Goal: Information Seeking & Learning: Check status

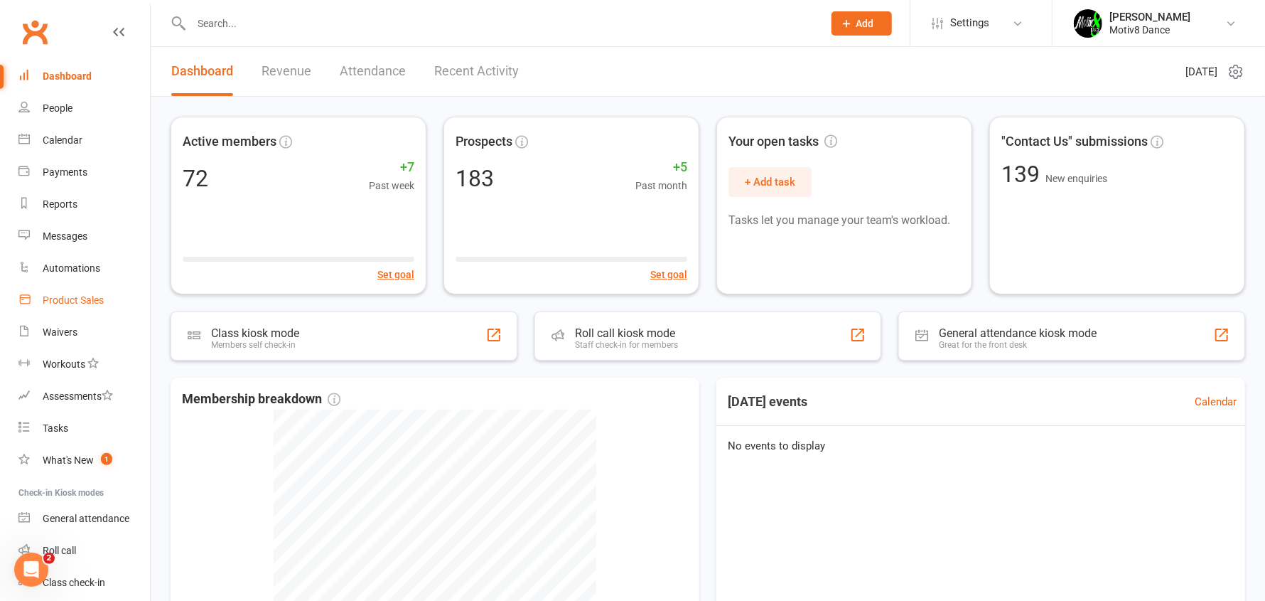
click at [82, 303] on div "Product Sales" at bounding box center [73, 299] width 61 height 11
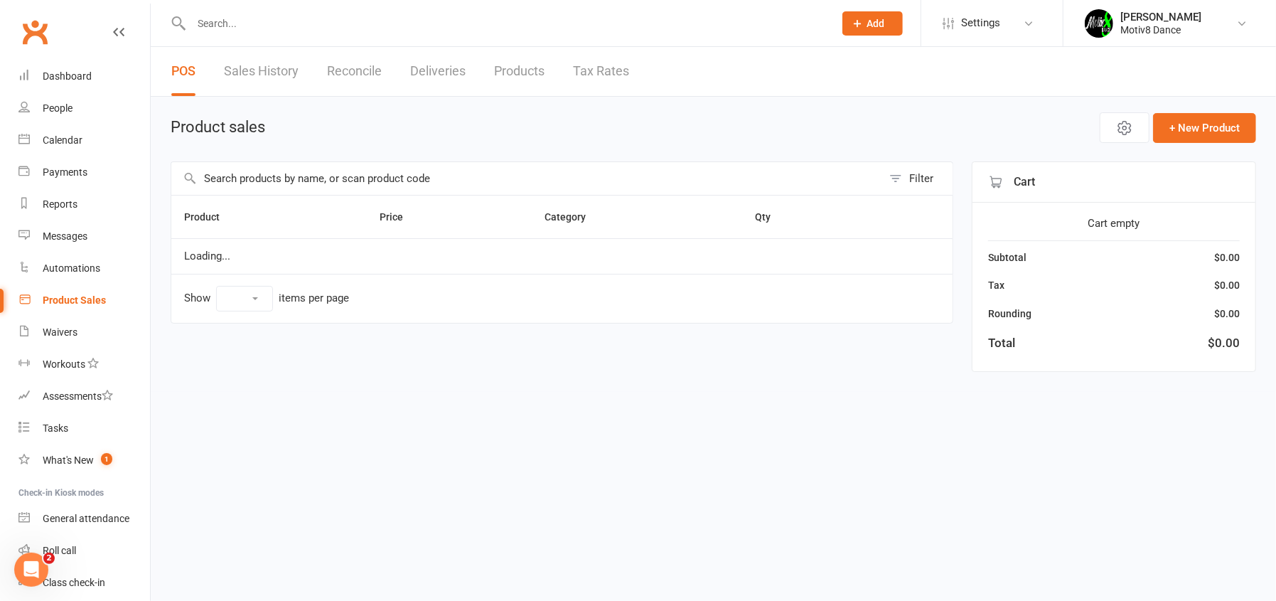
select select "10"
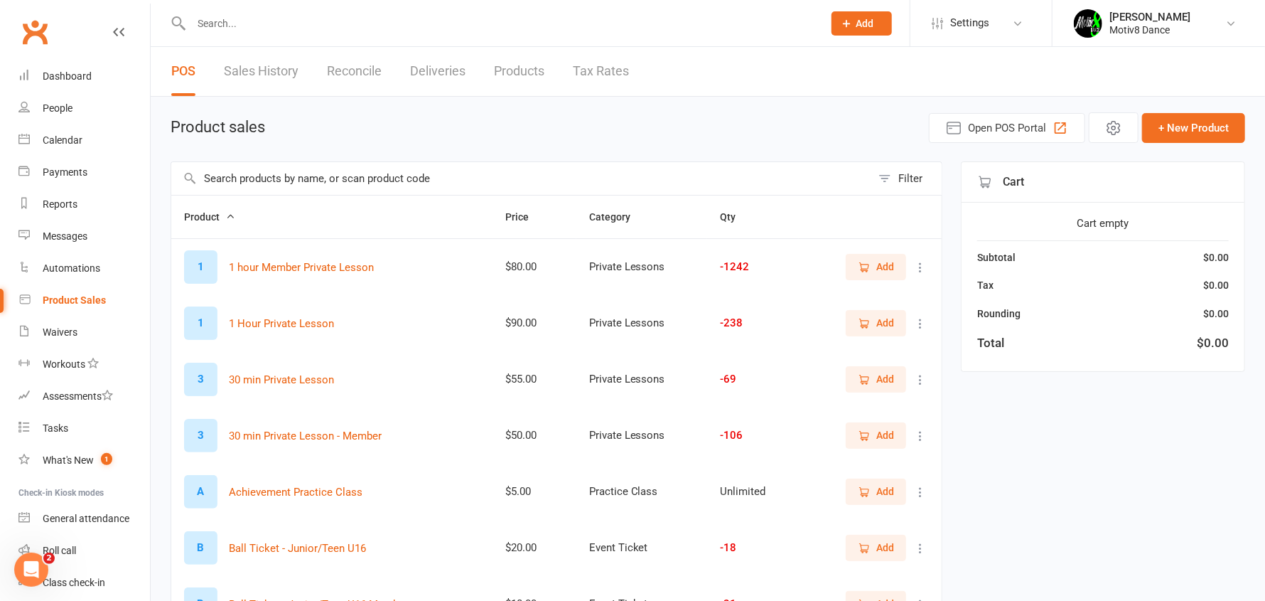
click at [281, 66] on link "Sales History" at bounding box center [261, 71] width 75 height 49
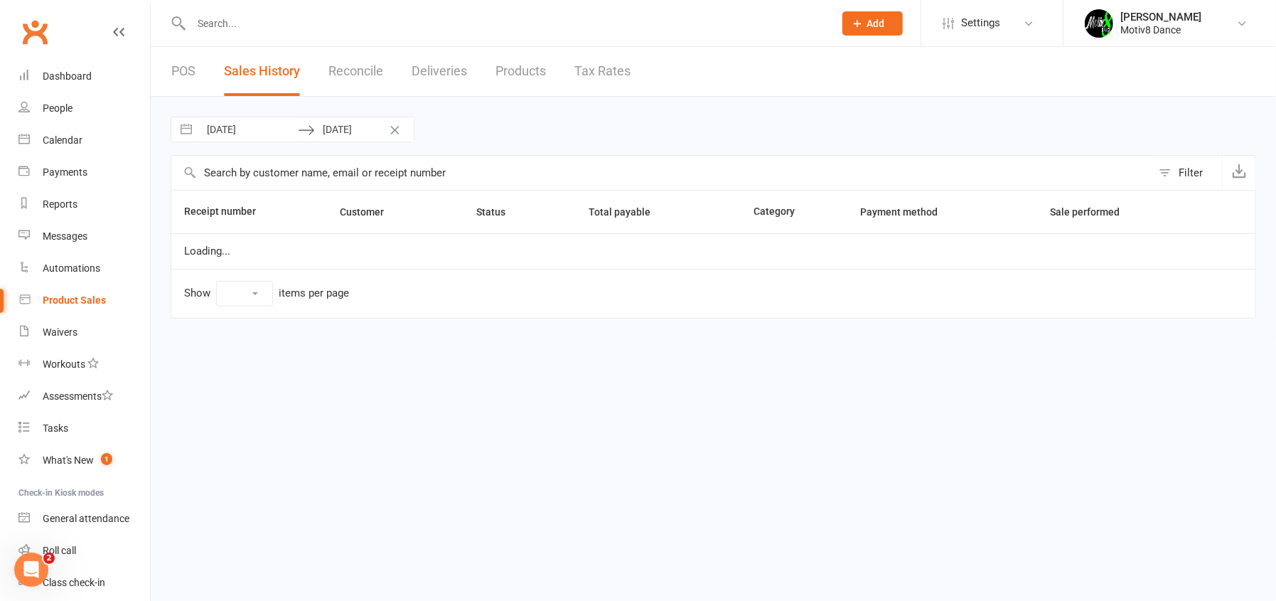
select select "100"
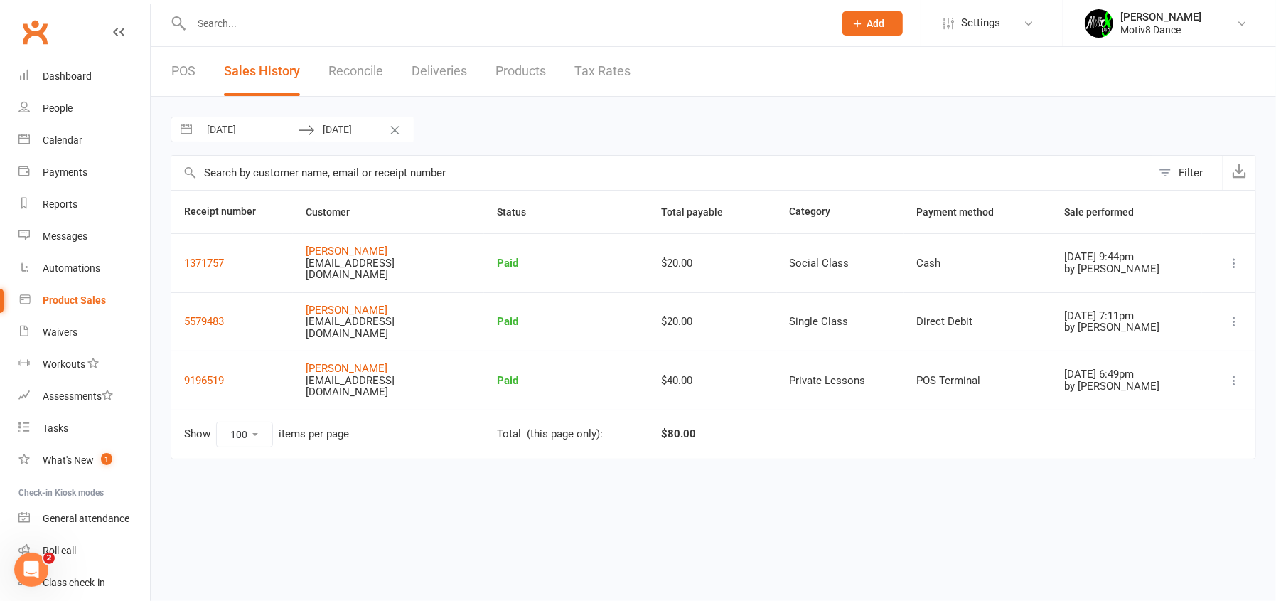
click at [274, 129] on input "[DATE]" at bounding box center [248, 129] width 99 height 24
select select "7"
select select "2025"
select select "8"
select select "2025"
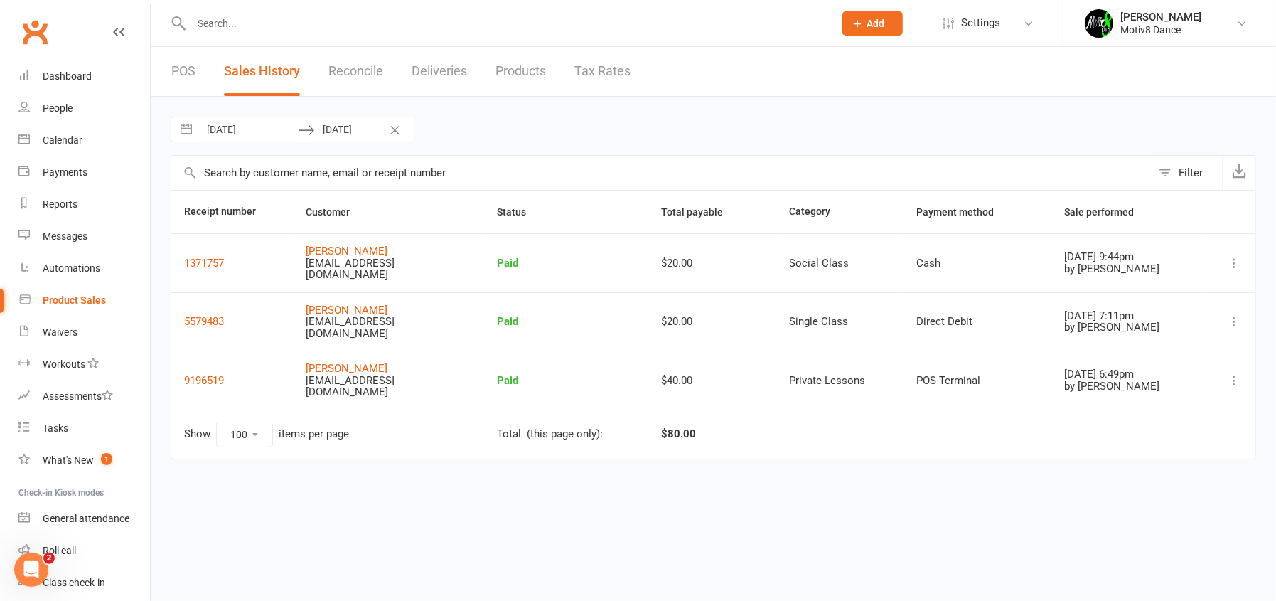
select select "9"
select select "2025"
select select "10"
select select "2025"
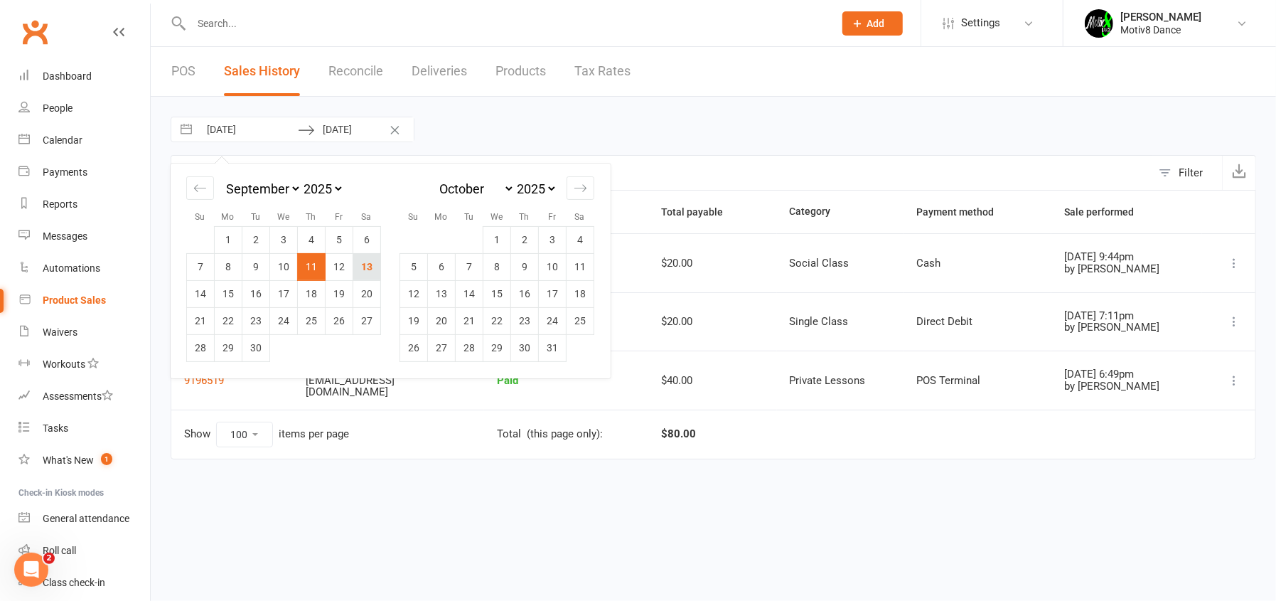
click at [367, 268] on td "13" at bounding box center [367, 266] width 28 height 27
type input "[DATE]"
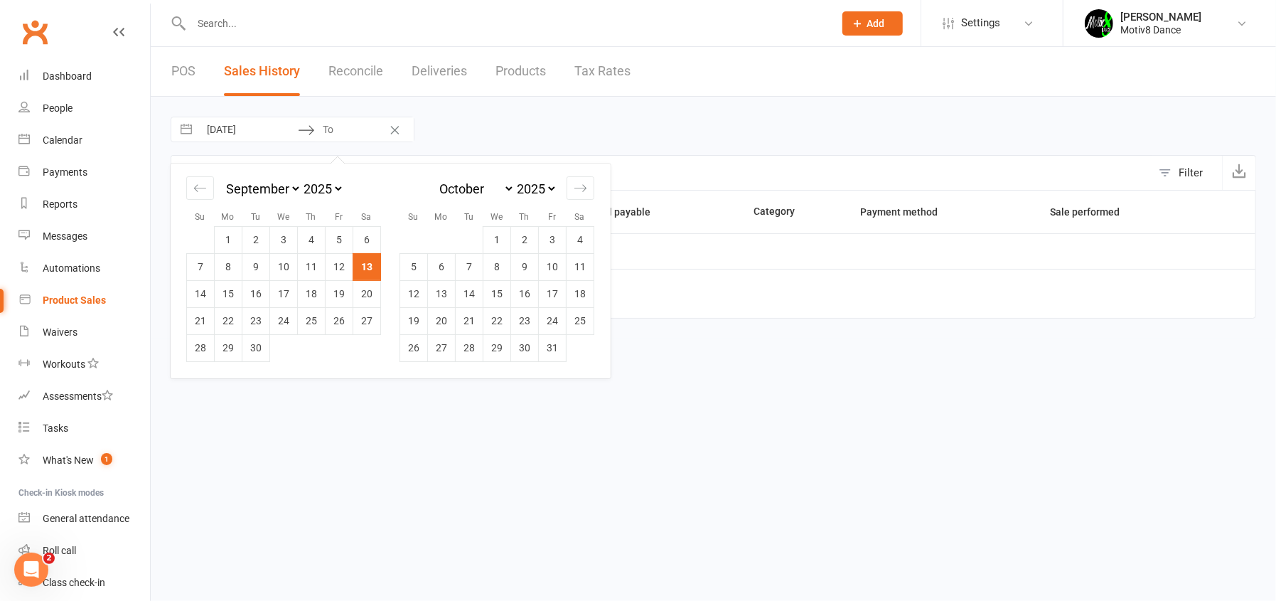
click at [369, 268] on td "13" at bounding box center [367, 266] width 28 height 27
type input "[DATE]"
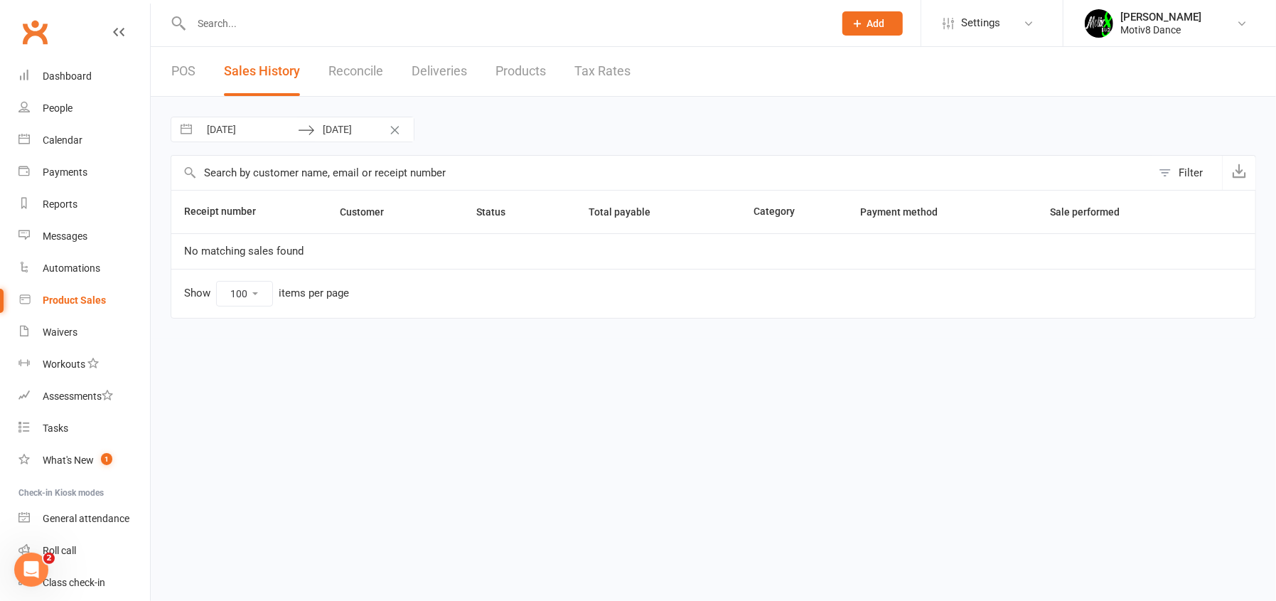
click at [242, 133] on input "[DATE]" at bounding box center [248, 129] width 99 height 24
select select "7"
select select "2025"
select select "8"
select select "2025"
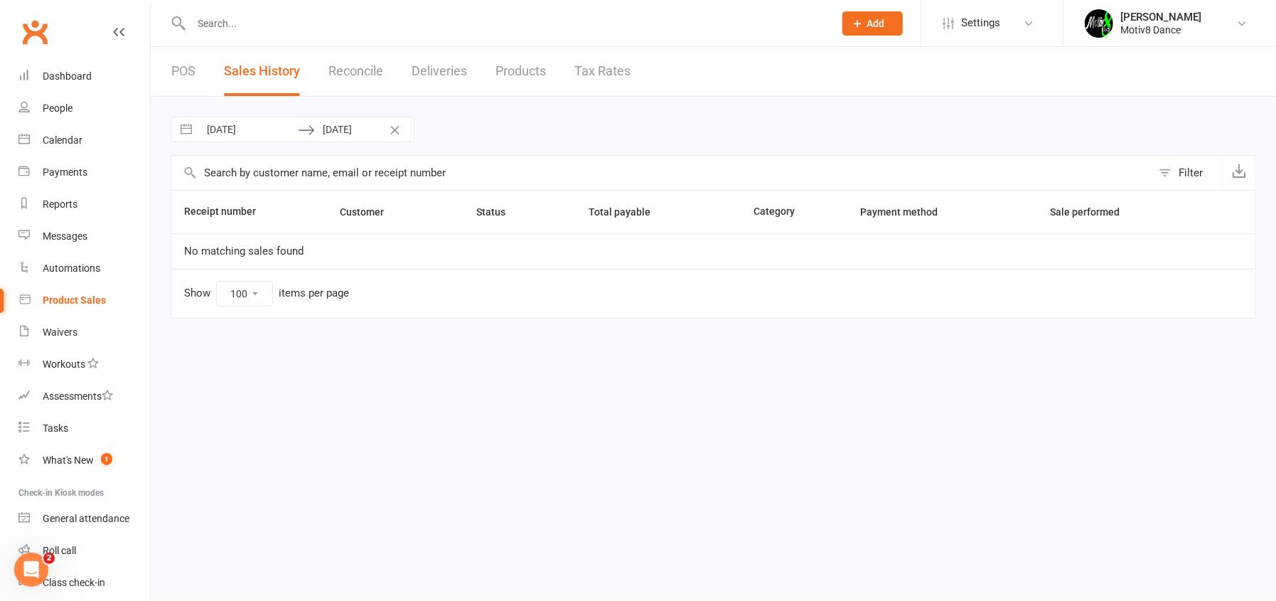
select select "9"
select select "2025"
select select "10"
select select "2025"
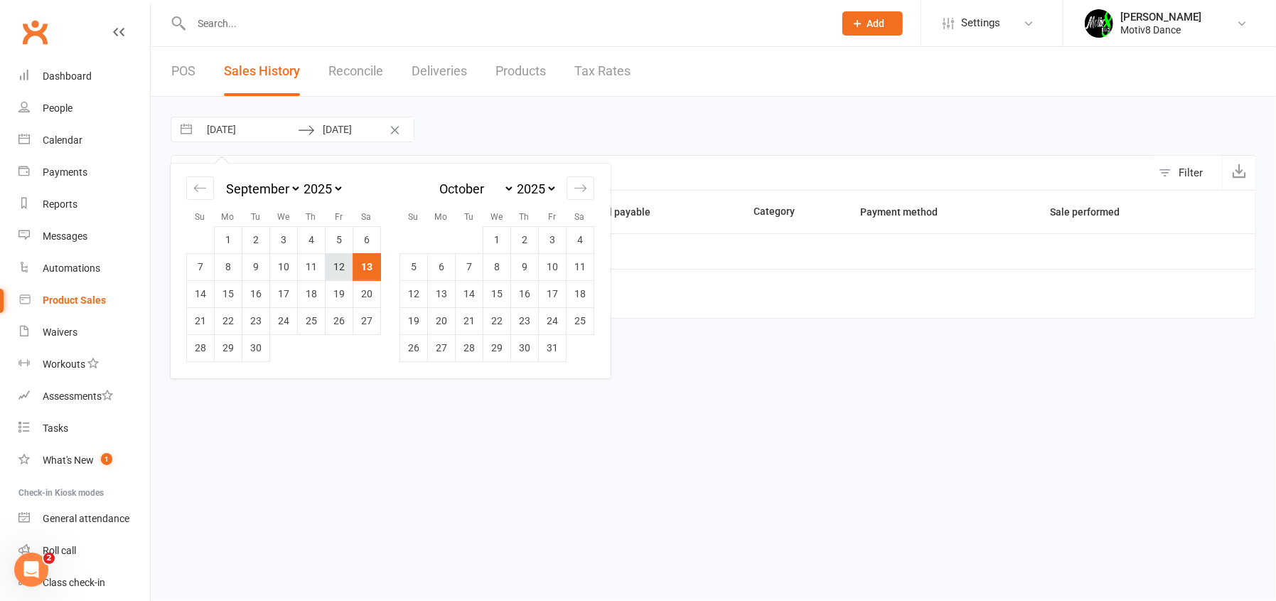
click at [334, 266] on td "12" at bounding box center [340, 266] width 28 height 27
type input "[DATE]"
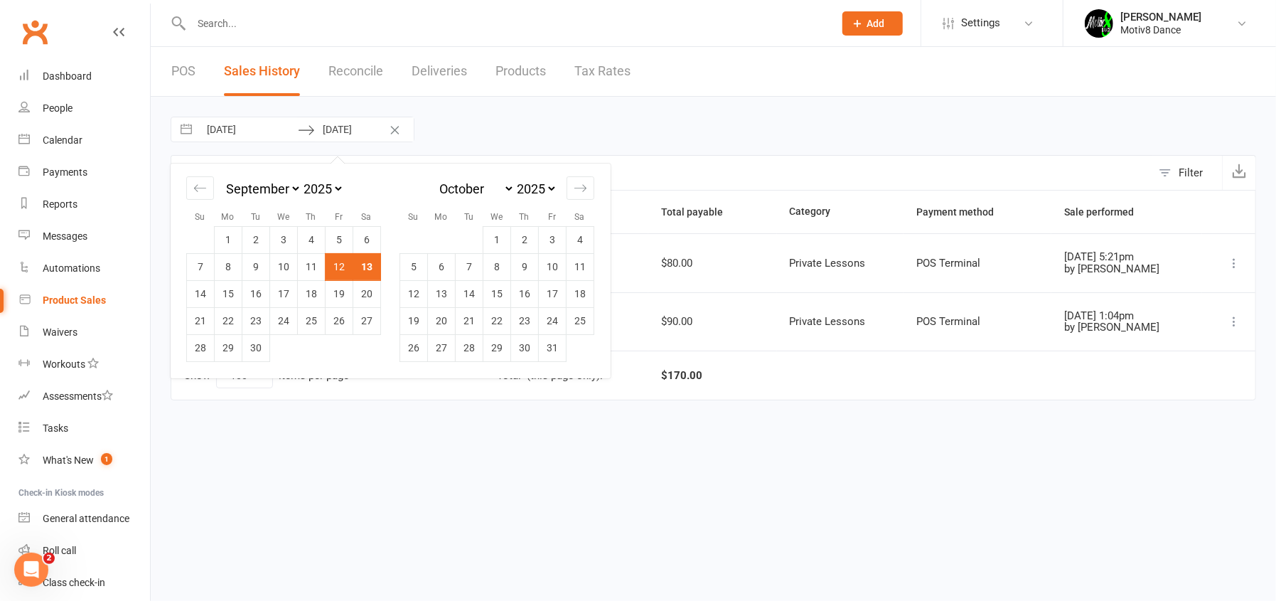
click at [336, 266] on td "12" at bounding box center [340, 266] width 28 height 27
type input "[DATE]"
